Goal: Check status: Check status

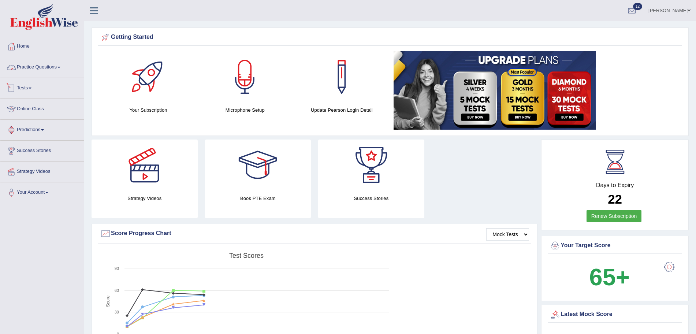
click at [25, 83] on link "Tests" at bounding box center [42, 87] width 84 height 18
click at [20, 127] on link "History" at bounding box center [48, 131] width 69 height 13
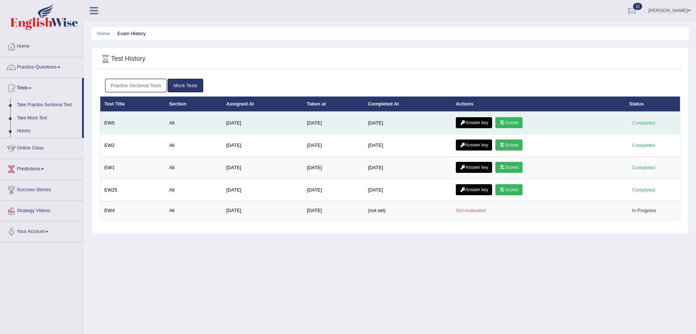
click at [483, 123] on link "Answer key" at bounding box center [474, 122] width 36 height 11
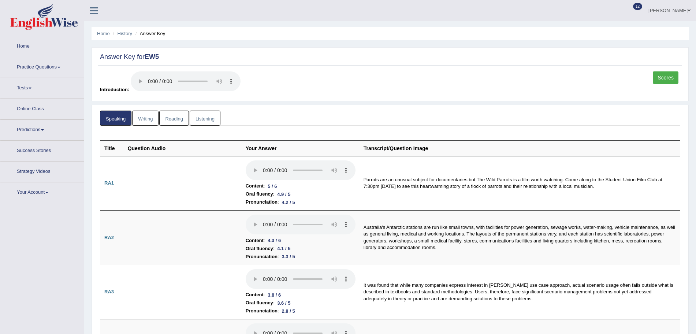
click at [142, 121] on link "Writing" at bounding box center [145, 118] width 26 height 15
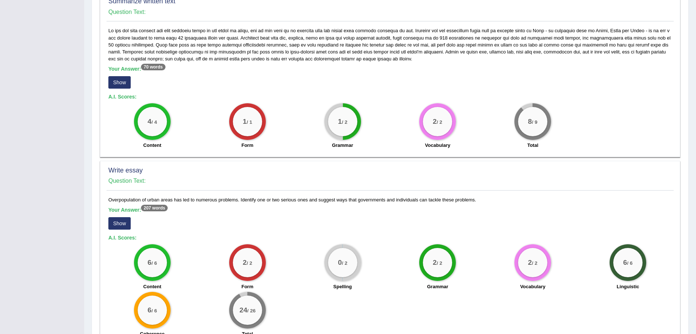
scroll to position [374, 0]
drag, startPoint x: 703, startPoint y: 124, endPoint x: 701, endPoint y: 283, distance: 159.4
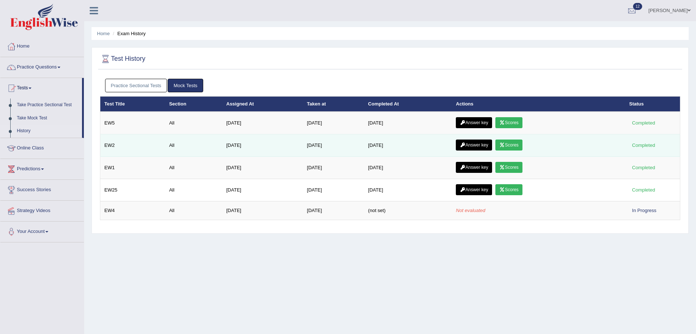
click at [481, 145] on link "Answer key" at bounding box center [474, 145] width 36 height 11
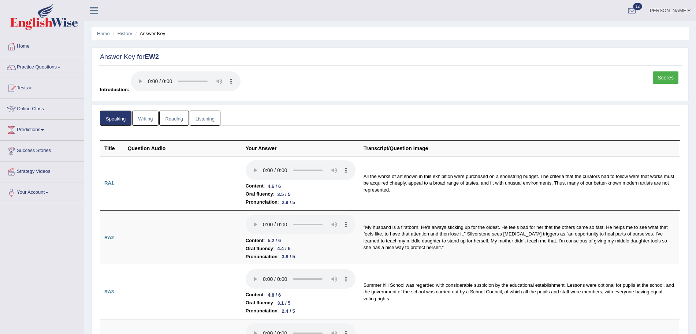
click at [146, 112] on link "Writing" at bounding box center [145, 118] width 26 height 15
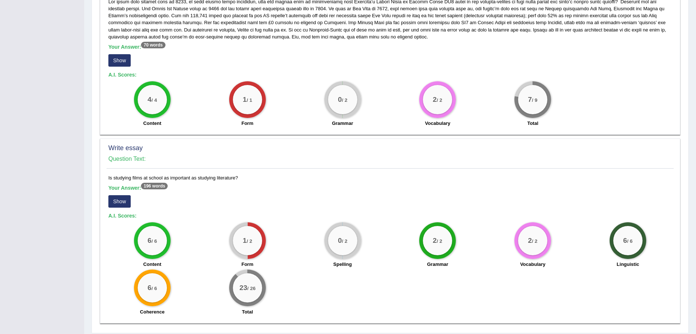
scroll to position [398, 0]
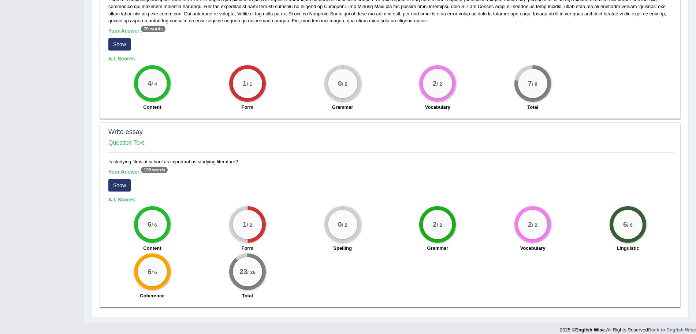
drag, startPoint x: 703, startPoint y: 142, endPoint x: 703, endPoint y: 342, distance: 200.0
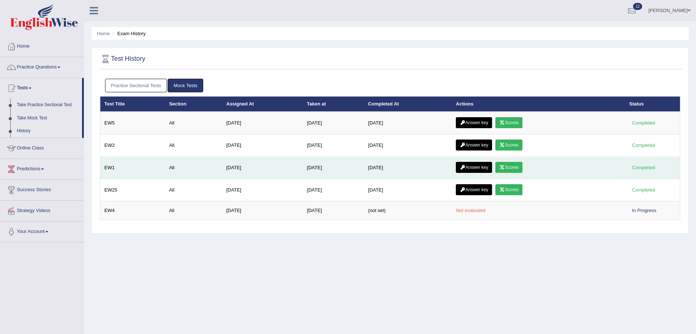
click at [473, 164] on link "Answer key" at bounding box center [474, 167] width 36 height 11
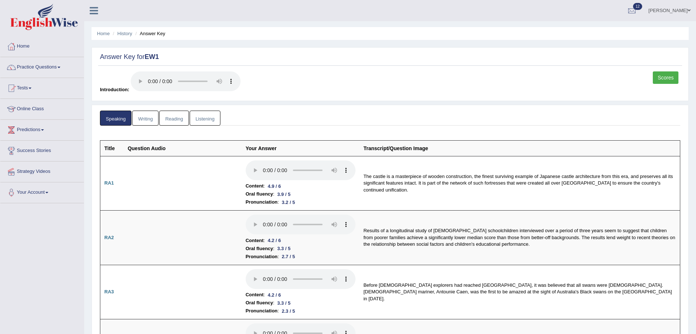
click at [146, 120] on link "Writing" at bounding box center [145, 118] width 26 height 15
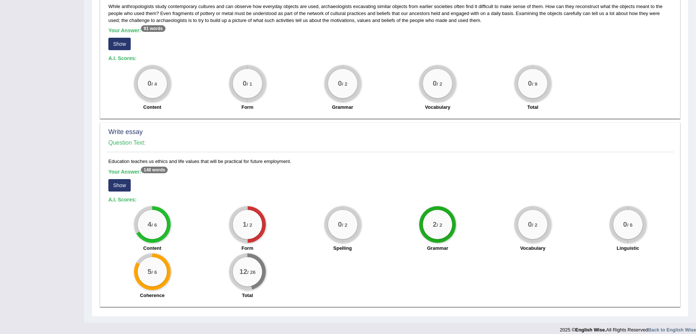
scroll to position [451, 0]
click at [122, 191] on button "Show" at bounding box center [119, 184] width 22 height 12
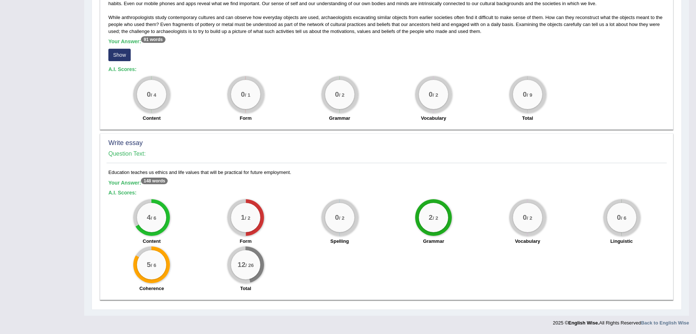
scroll to position [447, 0]
